Goal: Information Seeking & Learning: Find specific fact

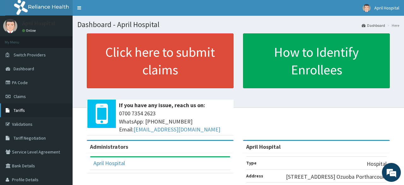
click at [24, 105] on link "Tariffs" at bounding box center [36, 110] width 73 height 14
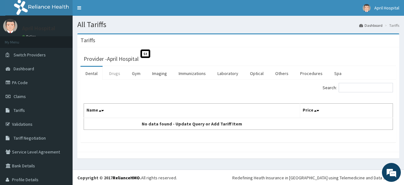
click at [113, 69] on link "Drugs" at bounding box center [114, 73] width 21 height 13
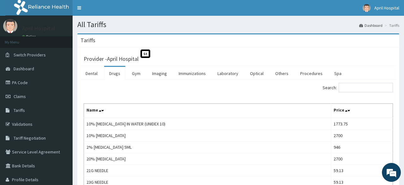
scroll to position [61, 0]
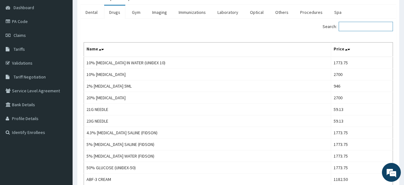
click at [365, 28] on input "Search:" at bounding box center [365, 26] width 54 height 9
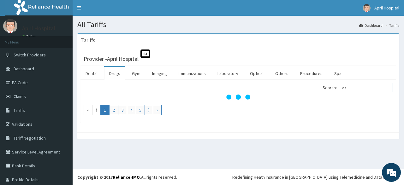
type input "a"
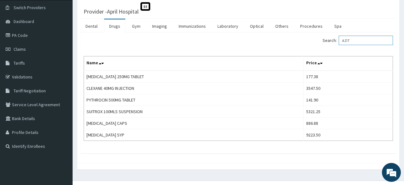
scroll to position [47, 0]
drag, startPoint x: 368, startPoint y: 41, endPoint x: 290, endPoint y: 64, distance: 80.8
click at [338, 45] on input "AZIT" at bounding box center [365, 40] width 54 height 9
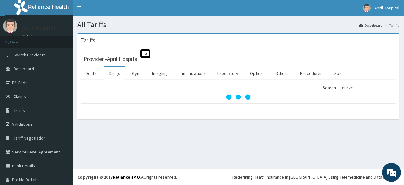
scroll to position [0, 0]
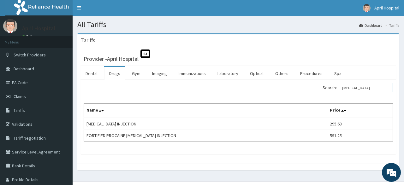
drag, startPoint x: 374, startPoint y: 85, endPoint x: 302, endPoint y: 97, distance: 72.3
click at [338, 92] on input "BENZYL" at bounding box center [365, 87] width 54 height 9
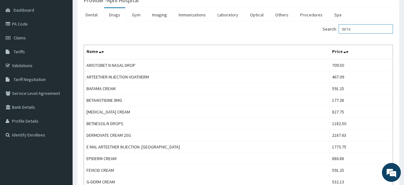
scroll to position [81, 0]
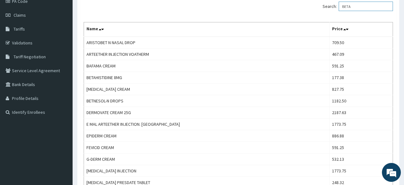
drag, startPoint x: 363, startPoint y: 10, endPoint x: 320, endPoint y: 7, distance: 43.3
click at [338, 7] on input "BETA" at bounding box center [365, 6] width 54 height 9
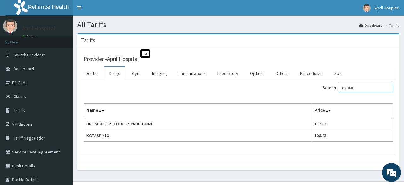
drag, startPoint x: 364, startPoint y: 85, endPoint x: 316, endPoint y: 92, distance: 49.1
click at [338, 92] on input "BROME" at bounding box center [365, 87] width 54 height 9
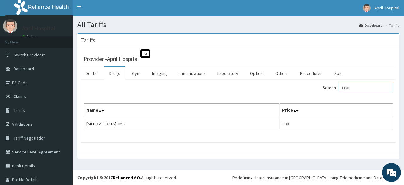
drag, startPoint x: 368, startPoint y: 85, endPoint x: 307, endPoint y: 91, distance: 61.1
click at [338, 91] on input "LEXO" at bounding box center [365, 87] width 54 height 9
drag, startPoint x: 369, startPoint y: 86, endPoint x: 294, endPoint y: 86, distance: 75.1
click at [338, 86] on input "CALAMINE" at bounding box center [365, 87] width 54 height 9
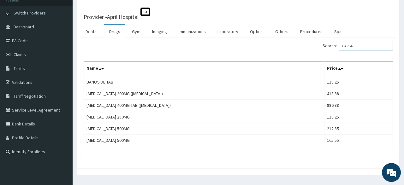
scroll to position [42, 0]
drag, startPoint x: 369, startPoint y: 48, endPoint x: 329, endPoint y: 50, distance: 40.4
click at [338, 50] on input "CARBA" at bounding box center [365, 45] width 54 height 9
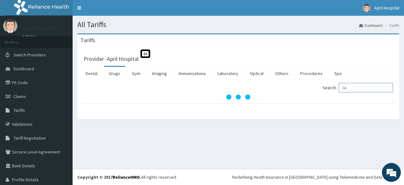
scroll to position [0, 0]
type input "CABER"
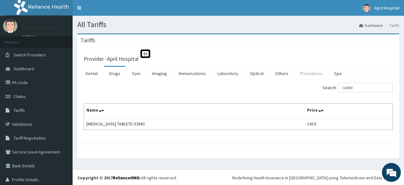
click at [320, 71] on link "Procedures" at bounding box center [311, 73] width 32 height 13
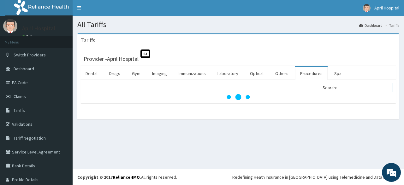
click at [361, 90] on input "Search:" at bounding box center [365, 87] width 54 height 9
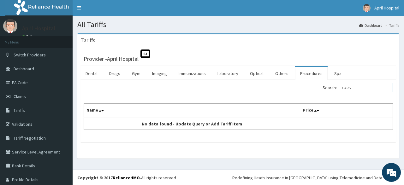
drag, startPoint x: 369, startPoint y: 86, endPoint x: 314, endPoint y: 92, distance: 55.2
click at [338, 92] on input "CARBI" at bounding box center [365, 87] width 54 height 9
click at [366, 89] on input "CEFI" at bounding box center [365, 87] width 54 height 9
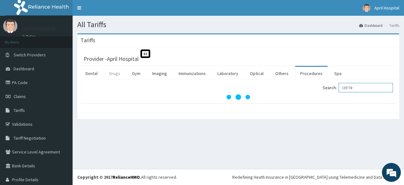
type input "CEFTR"
click at [117, 71] on link "Drugs" at bounding box center [114, 73] width 21 height 13
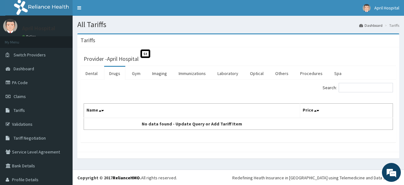
click at [110, 72] on link "Drugs" at bounding box center [114, 73] width 21 height 13
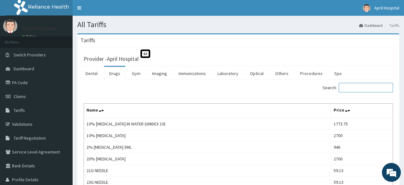
click at [369, 87] on input "Search:" at bounding box center [365, 87] width 54 height 9
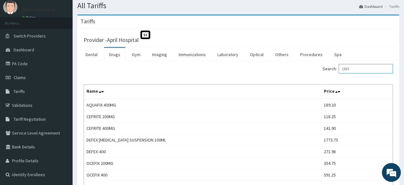
scroll to position [16, 0]
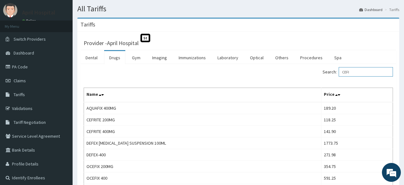
click at [357, 73] on input "CEFI" at bounding box center [365, 71] width 54 height 9
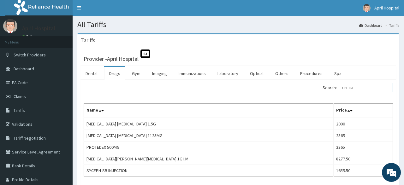
click at [366, 89] on input "CEFTRI" at bounding box center [365, 87] width 54 height 9
click at [362, 86] on input "CEFTR" at bounding box center [365, 87] width 54 height 9
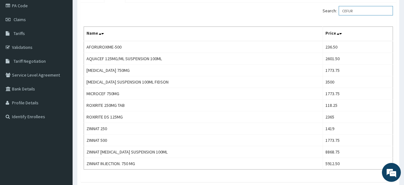
scroll to position [77, 0]
drag, startPoint x: 368, startPoint y: 15, endPoint x: 343, endPoint y: 21, distance: 25.2
click at [343, 16] on input "CEFUR" at bounding box center [365, 10] width 54 height 9
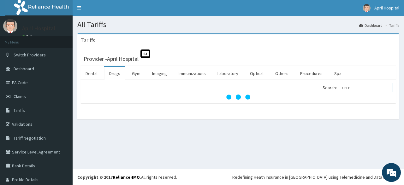
scroll to position [0, 0]
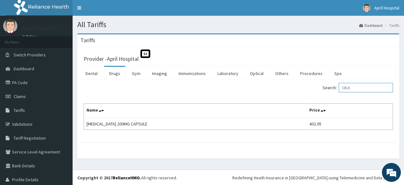
drag, startPoint x: 372, startPoint y: 87, endPoint x: 302, endPoint y: 93, distance: 70.9
click at [338, 92] on input "CELE" at bounding box center [365, 87] width 54 height 9
drag, startPoint x: 363, startPoint y: 85, endPoint x: 331, endPoint y: 89, distance: 31.8
click at [338, 89] on input "CIME" at bounding box center [365, 87] width 54 height 9
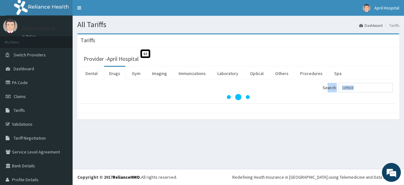
drag, startPoint x: 331, startPoint y: 89, endPoint x: 364, endPoint y: 109, distance: 38.2
click at [364, 109] on div "Provider - April Hospital St Dental Drugs Gym Imaging Immunizations Laboratory …" at bounding box center [238, 80] width 322 height 66
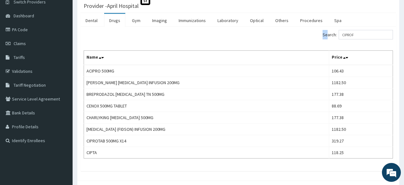
scroll to position [54, 0]
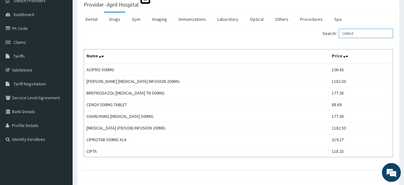
drag, startPoint x: 370, startPoint y: 33, endPoint x: 299, endPoint y: 40, distance: 71.3
click at [338, 38] on input "CIPROF" at bounding box center [365, 33] width 54 height 9
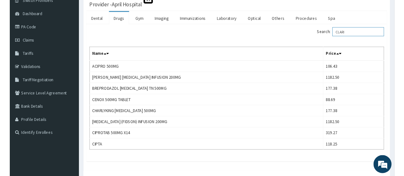
scroll to position [0, 0]
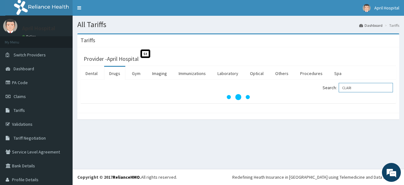
type input "CLARI"
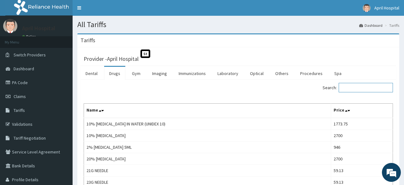
click at [355, 89] on input "Search:" at bounding box center [365, 87] width 54 height 9
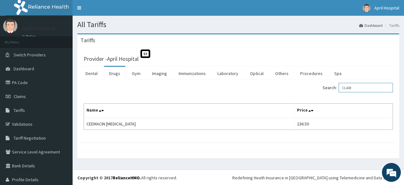
click at [367, 87] on input "CLARI" at bounding box center [365, 87] width 54 height 9
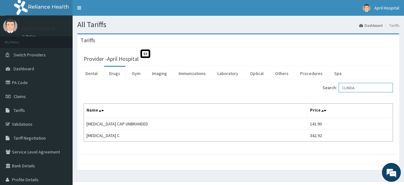
click at [372, 91] on input "CLINDA" at bounding box center [365, 87] width 54 height 9
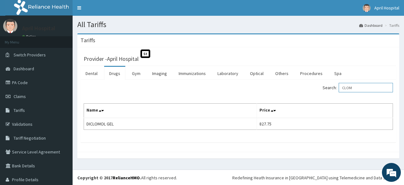
click at [358, 90] on input "CLOM" at bounding box center [365, 87] width 54 height 9
click at [365, 86] on input "CLOPI" at bounding box center [365, 87] width 54 height 9
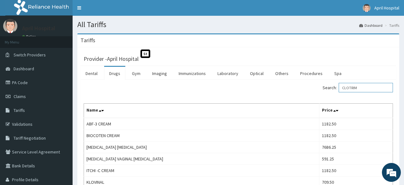
drag, startPoint x: 379, startPoint y: 88, endPoint x: 293, endPoint y: 92, distance: 85.9
click at [338, 92] on input "CLOTRIM" at bounding box center [365, 87] width 54 height 9
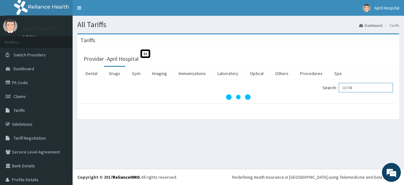
type input "COTRI"
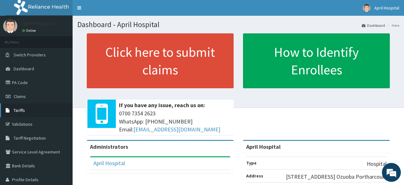
click at [12, 113] on link "Tariffs" at bounding box center [36, 110] width 73 height 14
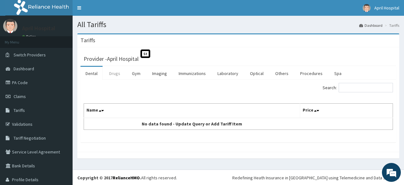
click at [114, 71] on link "Drugs" at bounding box center [114, 73] width 21 height 13
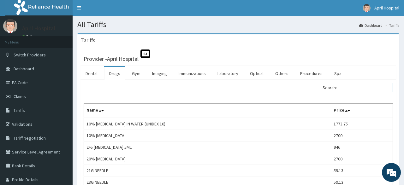
click at [358, 89] on input "Search:" at bounding box center [365, 87] width 54 height 9
click at [374, 91] on input "COUGH" at bounding box center [365, 87] width 54 height 9
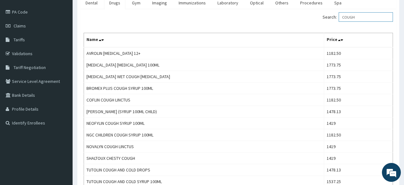
scroll to position [29, 0]
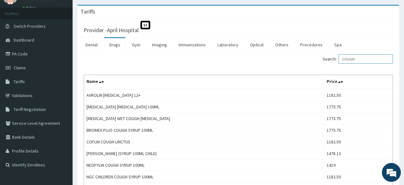
drag, startPoint x: 360, startPoint y: 61, endPoint x: 319, endPoint y: 66, distance: 41.3
click at [338, 64] on input "COUGH" at bounding box center [365, 58] width 54 height 9
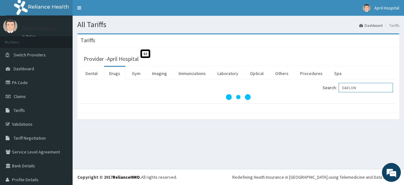
scroll to position [0, 0]
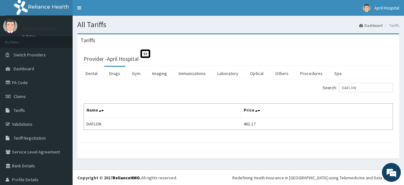
drag, startPoint x: 374, startPoint y: 92, endPoint x: 375, endPoint y: 87, distance: 5.1
click at [375, 87] on div "Search: DAFLON" at bounding box center [318, 88] width 150 height 11
click at [375, 87] on input "DAFLON" at bounding box center [365, 87] width 54 height 9
click at [365, 87] on input "DARRO" at bounding box center [365, 87] width 54 height 9
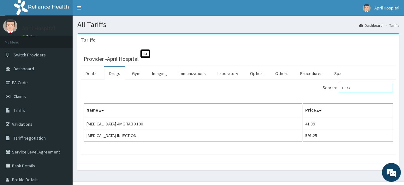
drag, startPoint x: 355, startPoint y: 86, endPoint x: 339, endPoint y: 91, distance: 16.9
click at [339, 91] on input "DEXA" at bounding box center [365, 87] width 54 height 9
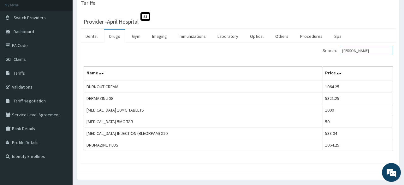
scroll to position [38, 0]
drag, startPoint x: 369, startPoint y: 48, endPoint x: 308, endPoint y: 60, distance: 62.8
click at [338, 55] on input "DIAZ" at bounding box center [365, 49] width 54 height 9
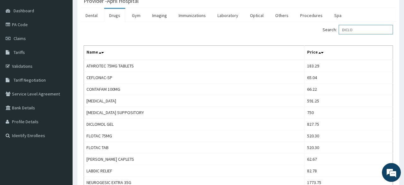
scroll to position [69, 0]
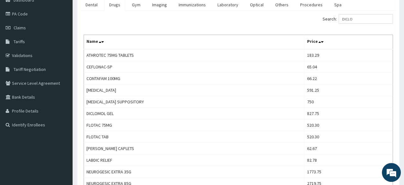
drag, startPoint x: 403, startPoint y: 62, endPoint x: 397, endPoint y: 105, distance: 43.4
click at [397, 105] on div "Provider - April Hospital St Dental Drugs Gym Imaging Immunizations Laboratory …" at bounding box center [238, 119] width 322 height 280
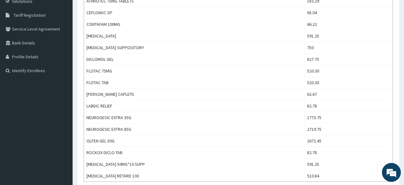
scroll to position [0, 0]
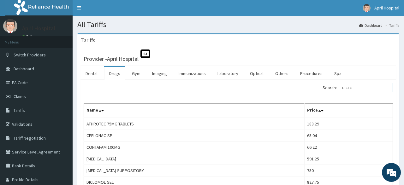
drag, startPoint x: 378, startPoint y: 84, endPoint x: 263, endPoint y: 94, distance: 115.2
click at [338, 92] on input "DICLO" at bounding box center [365, 87] width 54 height 9
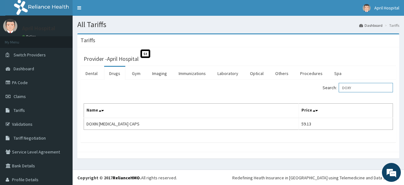
drag, startPoint x: 367, startPoint y: 83, endPoint x: 241, endPoint y: 108, distance: 129.2
click at [241, 108] on div "Search: DOXY Name Price DOXIN DOXYCYCLINE CAPS 59.13" at bounding box center [238, 106] width 309 height 47
type input "D"
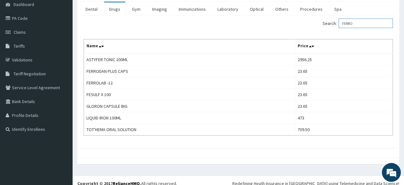
scroll to position [64, 0]
drag, startPoint x: 372, startPoint y: 20, endPoint x: 300, endPoint y: 19, distance: 71.3
click at [338, 19] on input "FERRO" at bounding box center [365, 23] width 54 height 9
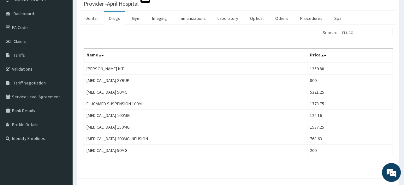
scroll to position [56, 0]
click at [362, 31] on input "FLUCO" at bounding box center [365, 31] width 54 height 9
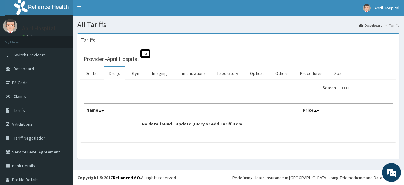
click at [355, 85] on input "FLUE" at bounding box center [365, 87] width 54 height 9
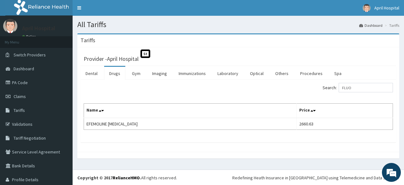
drag, startPoint x: 372, startPoint y: 81, endPoint x: 367, endPoint y: 89, distance: 9.2
click at [367, 89] on div "Search: FLUO Name Price EFEMOLINE EYE DROP 2660.63" at bounding box center [237, 111] width 315 height 63
drag, startPoint x: 367, startPoint y: 89, endPoint x: 308, endPoint y: 91, distance: 59.0
click at [338, 91] on input "FLUO" at bounding box center [365, 87] width 54 height 9
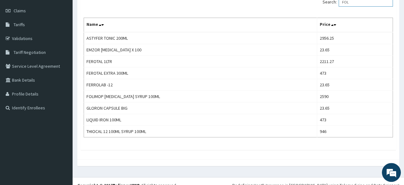
scroll to position [6, 0]
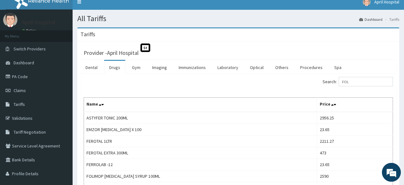
click at [364, 85] on div "Search: FOL" at bounding box center [318, 82] width 150 height 11
drag, startPoint x: 364, startPoint y: 85, endPoint x: 321, endPoint y: 84, distance: 42.3
click at [338, 84] on input "FOL" at bounding box center [365, 81] width 54 height 9
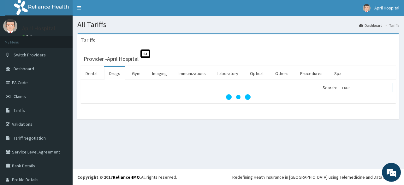
scroll to position [0, 0]
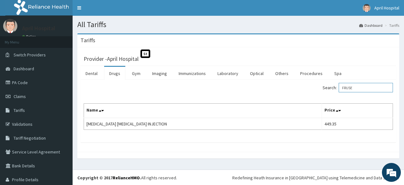
drag, startPoint x: 371, startPoint y: 87, endPoint x: 286, endPoint y: 85, distance: 84.6
click at [338, 85] on input "FRUSE" at bounding box center [365, 87] width 54 height 9
drag, startPoint x: 375, startPoint y: 87, endPoint x: 290, endPoint y: 87, distance: 85.5
click at [338, 87] on input "LASIX" at bounding box center [365, 87] width 54 height 9
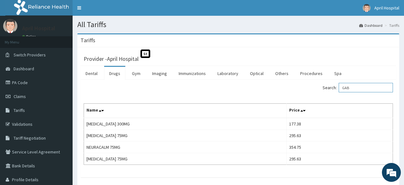
click at [365, 88] on input "GAB" at bounding box center [365, 87] width 54 height 9
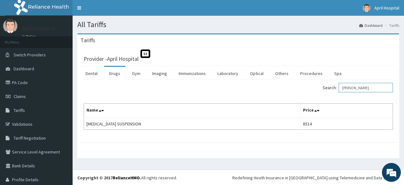
click at [357, 85] on input "GAVIS" at bounding box center [365, 87] width 54 height 9
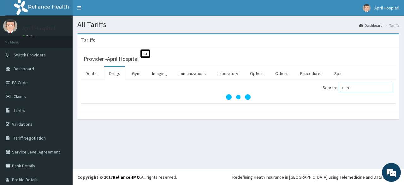
type input "GENT"
